Goal: Task Accomplishment & Management: Use online tool/utility

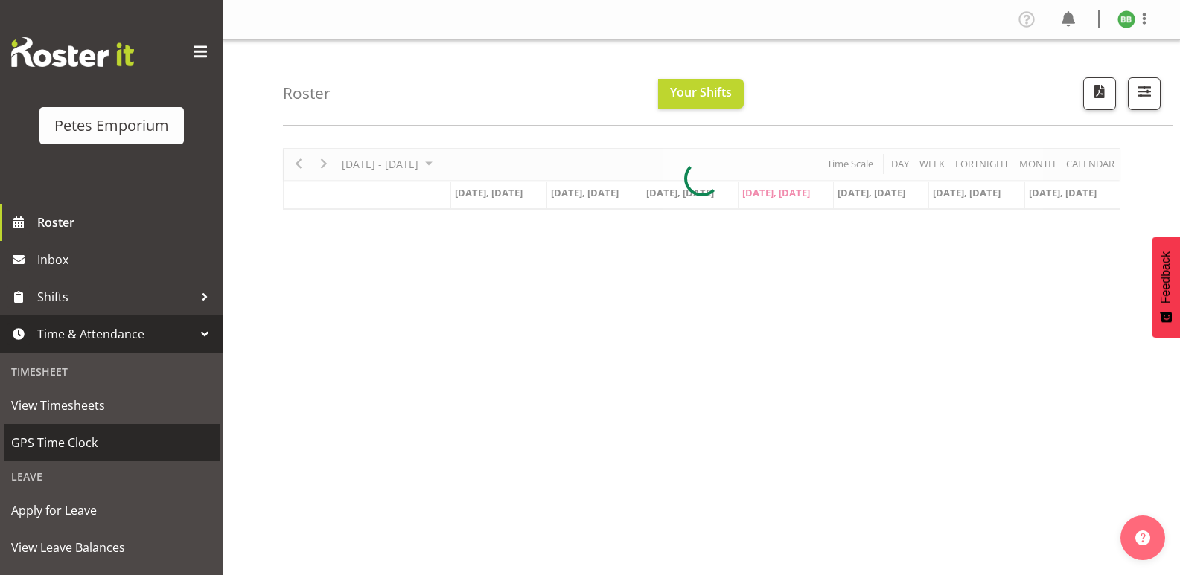
click at [94, 446] on span "GPS Time Clock" at bounding box center [111, 443] width 201 height 22
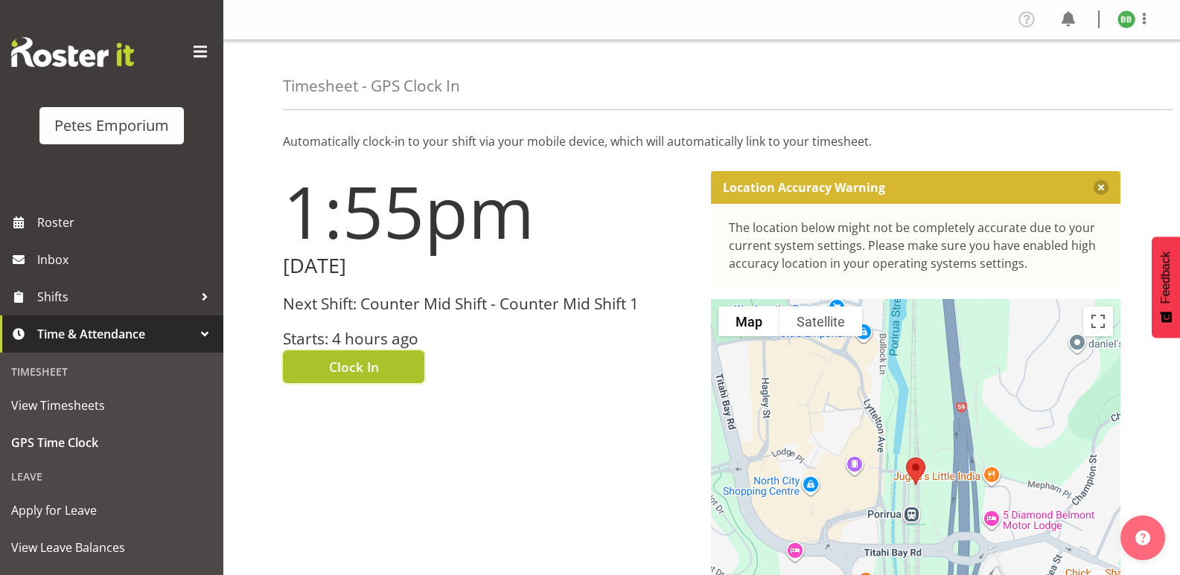
click at [371, 357] on span "Clock In" at bounding box center [354, 366] width 50 height 19
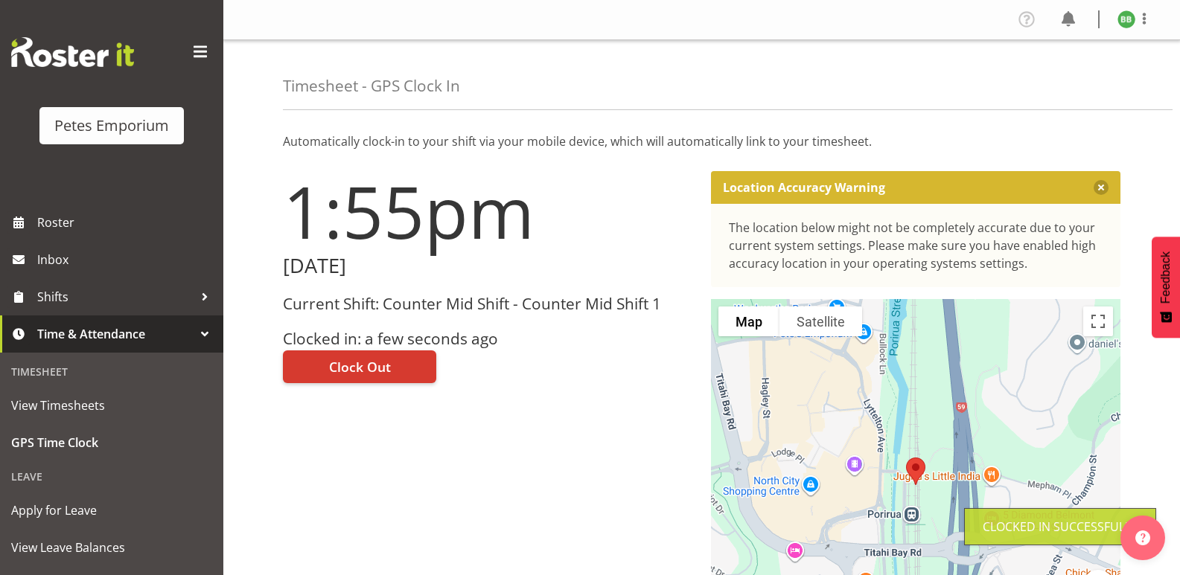
click at [1122, 18] on img at bounding box center [1126, 19] width 18 height 18
click at [1068, 83] on link "Log Out" at bounding box center [1081, 78] width 143 height 27
